Goal: Task Accomplishment & Management: Use online tool/utility

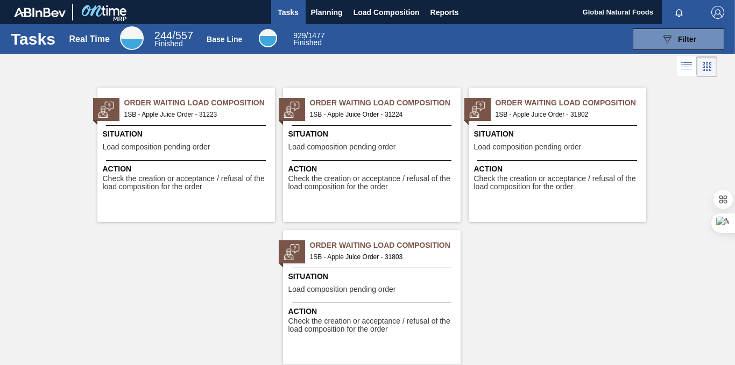
click at [188, 105] on span "Order Waiting Load Composition" at bounding box center [199, 102] width 151 height 11
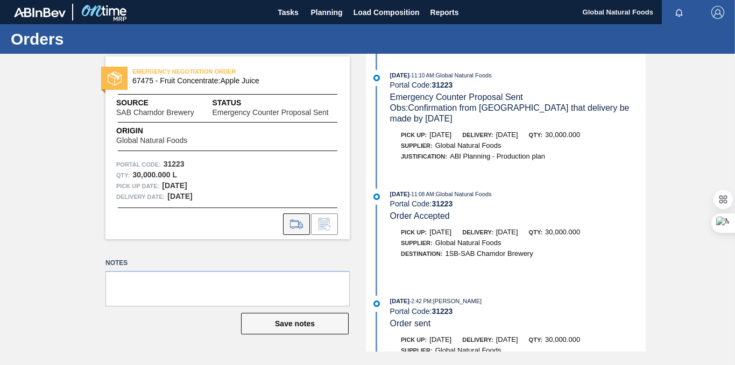
click at [299, 226] on icon at bounding box center [296, 224] width 17 height 13
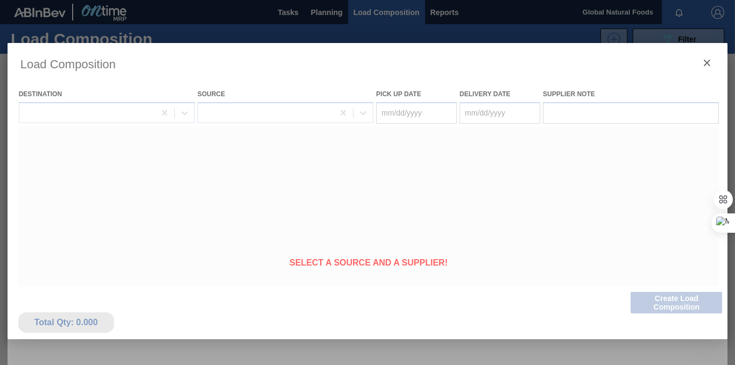
type Date "[DATE]"
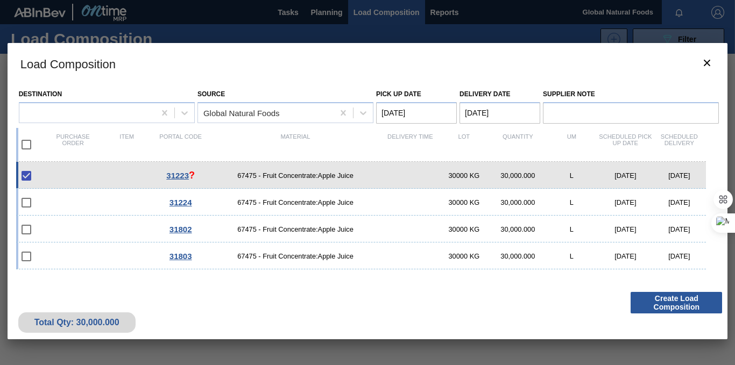
click at [26, 142] on input "checkbox" at bounding box center [26, 144] width 23 height 23
checkbox input "true"
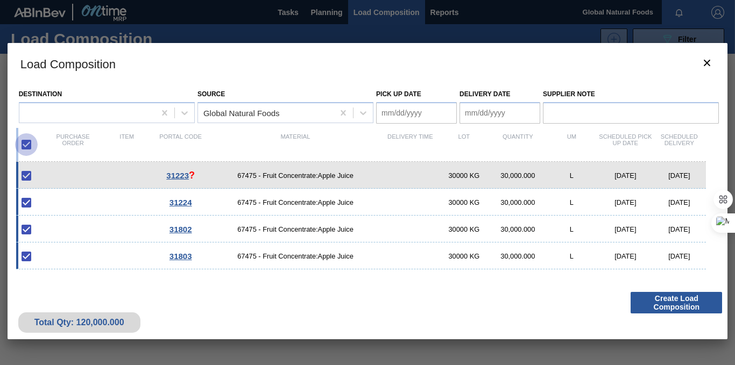
click at [27, 147] on input "checkbox" at bounding box center [26, 144] width 23 height 23
checkbox input "false"
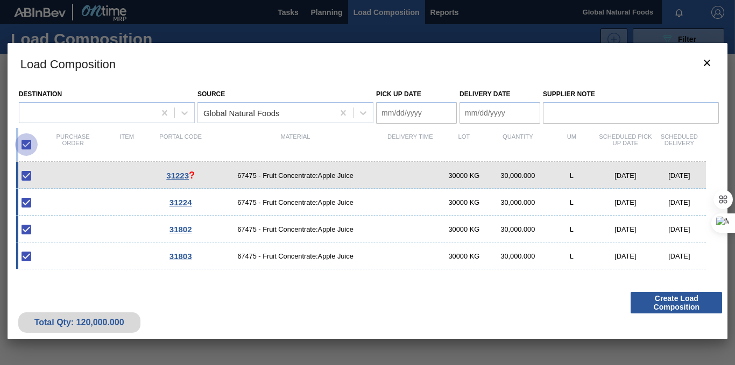
checkbox input "false"
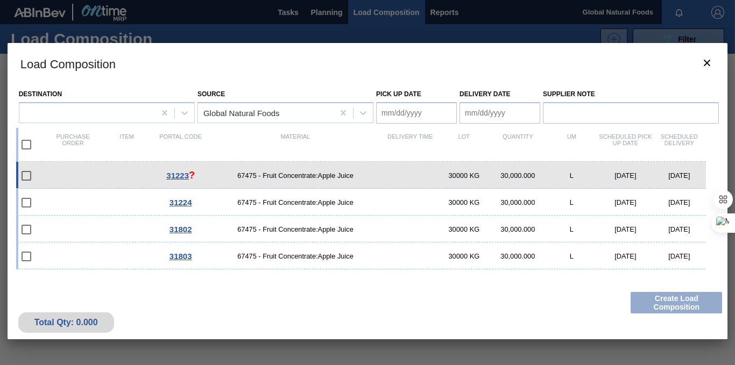
click at [26, 176] on input "checkbox" at bounding box center [26, 176] width 23 height 23
click at [29, 175] on input "checkbox" at bounding box center [26, 176] width 23 height 23
checkbox input "false"
click at [190, 173] on span "?" at bounding box center [192, 175] width 6 height 11
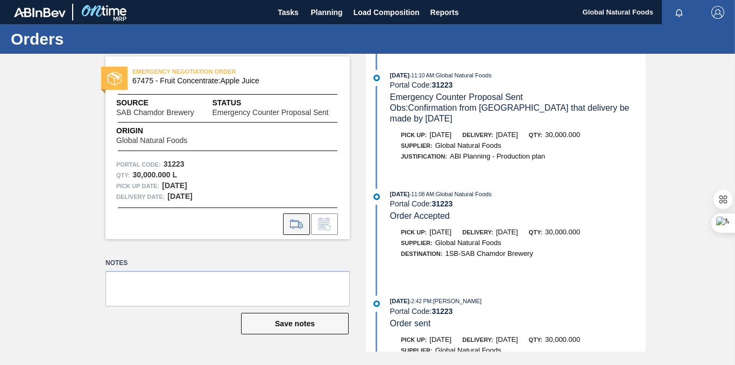
click at [299, 224] on icon at bounding box center [296, 225] width 12 height 8
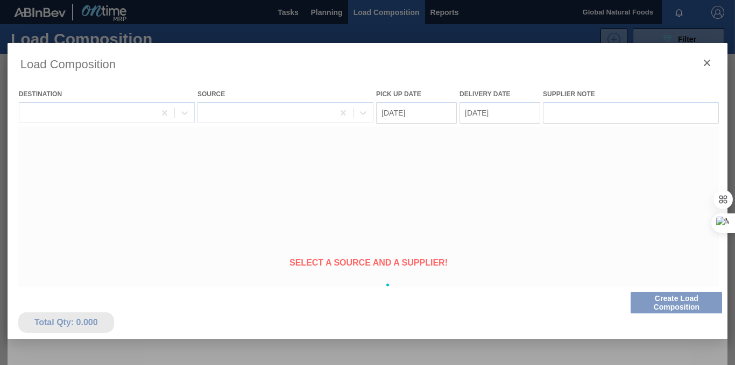
type Date "[DATE]"
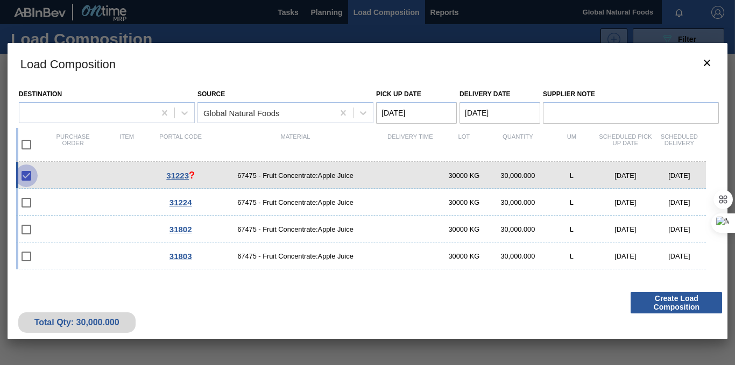
click at [27, 173] on input "checkbox" at bounding box center [26, 176] width 23 height 23
checkbox input "true"
click at [26, 145] on input "checkbox" at bounding box center [26, 144] width 23 height 23
checkbox input "true"
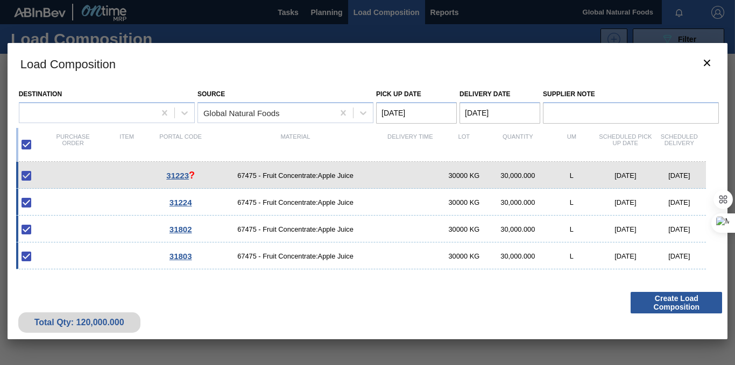
checkbox input "true"
click at [26, 145] on input "checkbox" at bounding box center [26, 144] width 23 height 23
checkbox input "false"
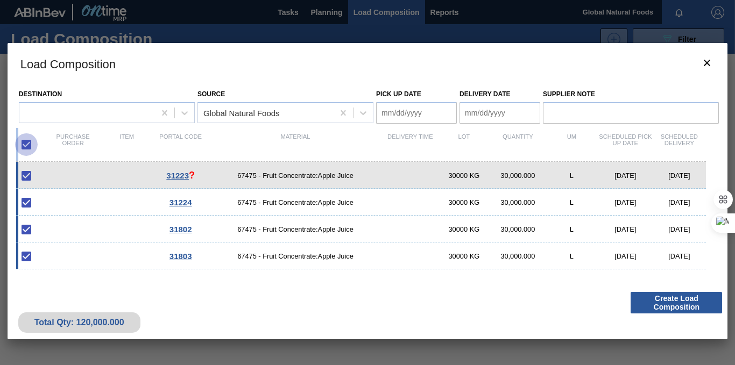
checkbox input "false"
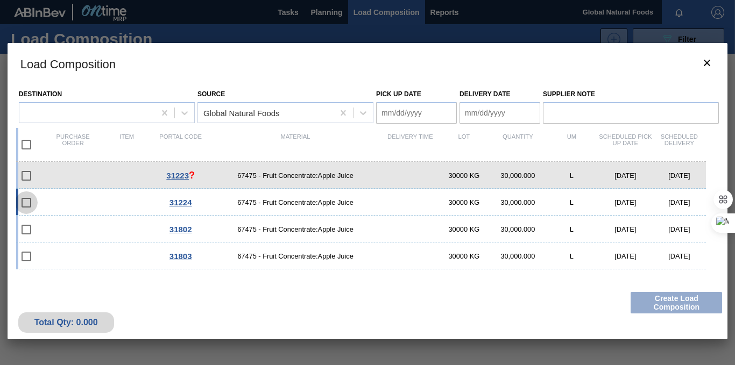
click at [29, 202] on input "checkbox" at bounding box center [26, 202] width 23 height 23
checkbox input "false"
click at [28, 174] on input "checkbox" at bounding box center [26, 176] width 23 height 23
checkbox input "false"
click at [711, 64] on icon "botão de ícone" at bounding box center [706, 62] width 13 height 13
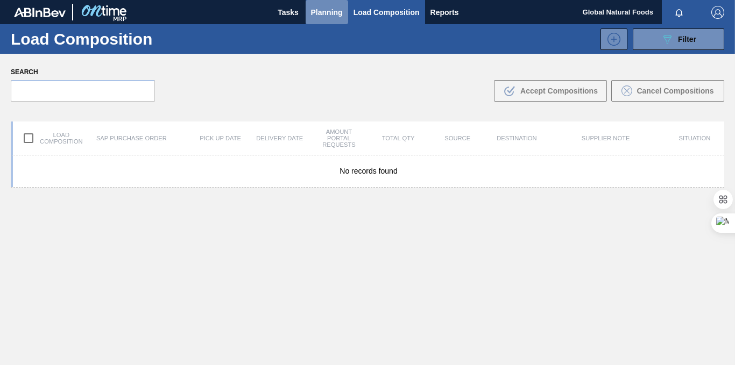
click at [323, 12] on span "Planning" at bounding box center [327, 12] width 32 height 13
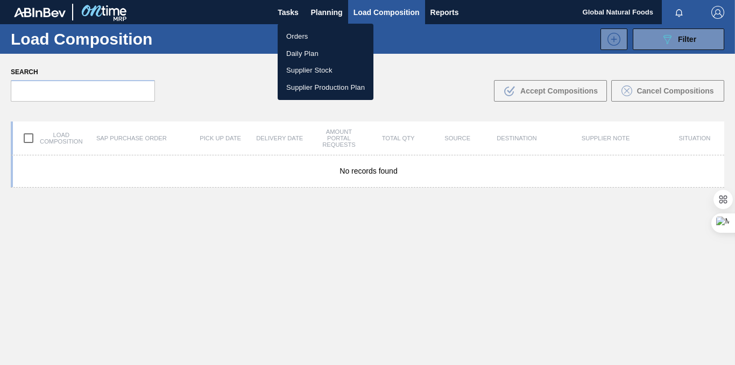
click at [300, 37] on li "Orders" at bounding box center [326, 36] width 96 height 17
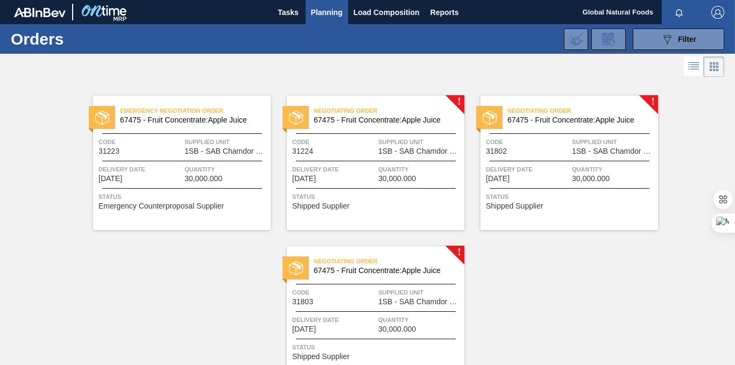
click at [179, 163] on div "Emergency Negotiation Order 67475 - Fruit Concentrate:Apple Juice Code 31223 Su…" at bounding box center [182, 163] width 178 height 134
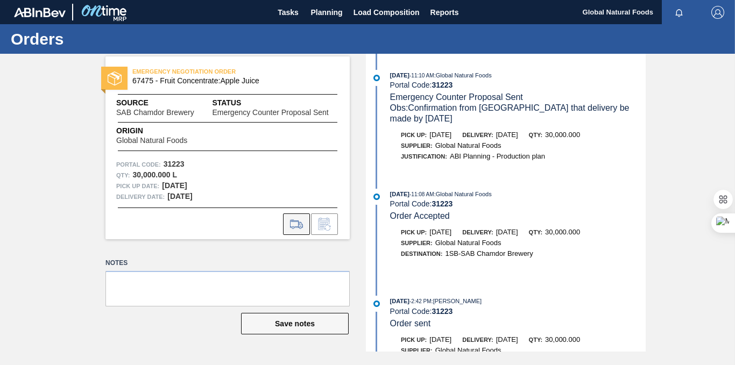
click at [300, 225] on icon at bounding box center [296, 225] width 12 height 8
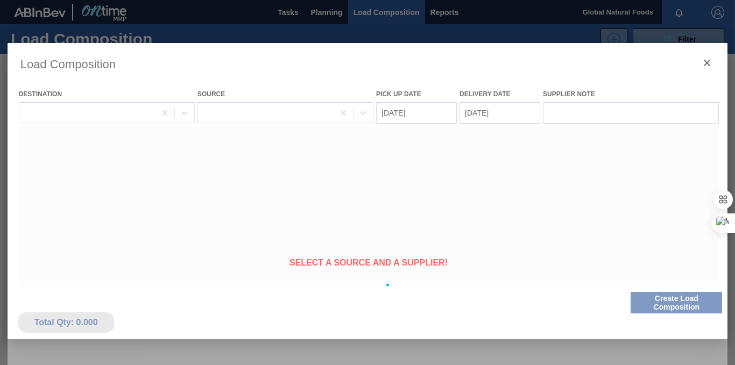
type Date "[DATE]"
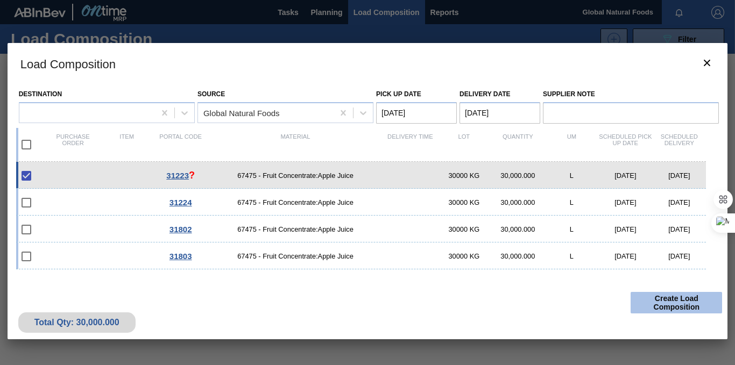
click at [679, 304] on button "Create Load Composition" at bounding box center [675, 303] width 91 height 22
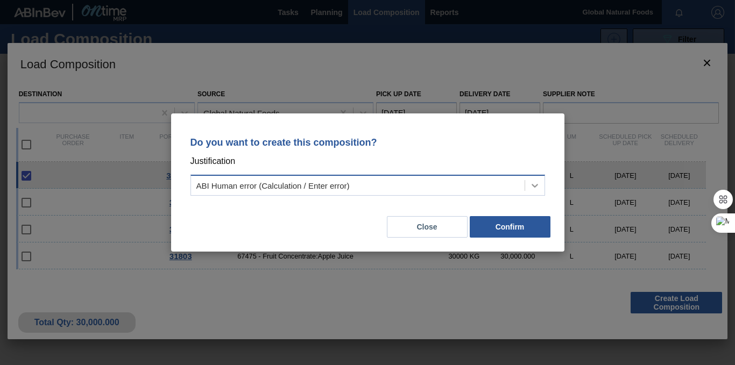
click at [537, 186] on icon at bounding box center [534, 186] width 6 height 4
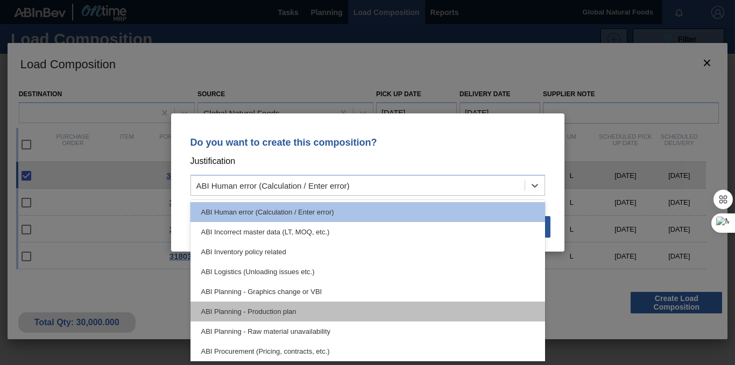
click at [424, 305] on div "ABI Planning - Production plan" at bounding box center [367, 312] width 354 height 20
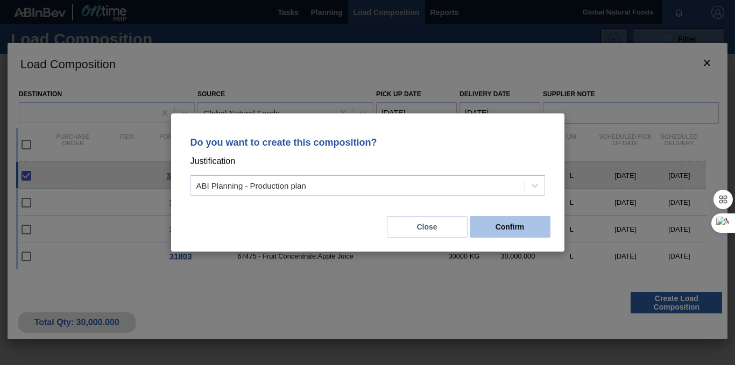
click at [516, 224] on button "Confirm" at bounding box center [510, 227] width 81 height 22
